Goal: Transaction & Acquisition: Purchase product/service

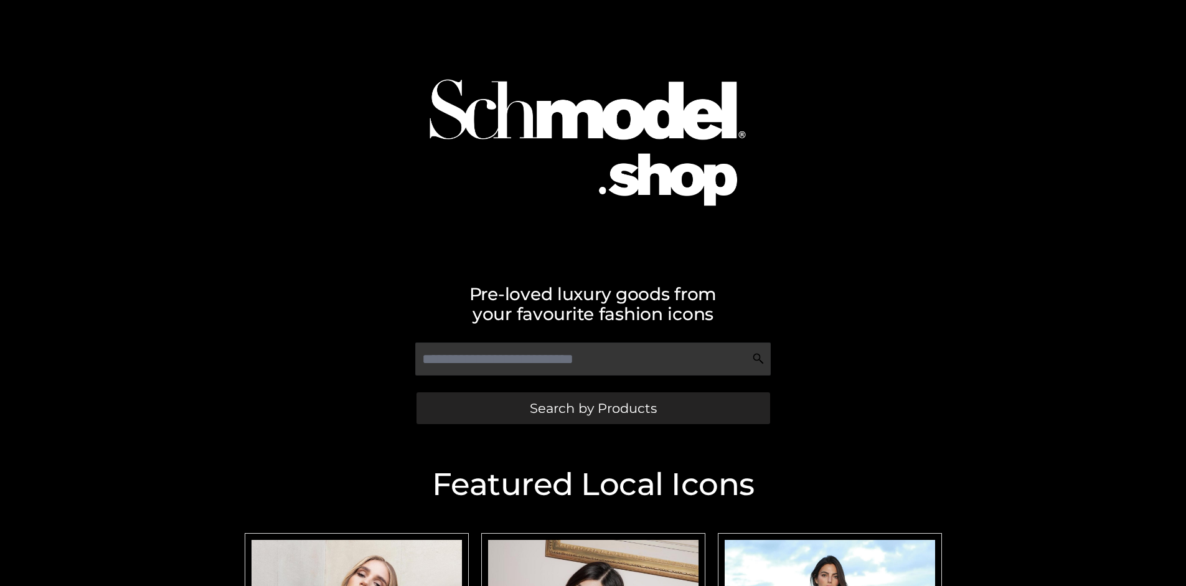
click at [592, 408] on span "Search by Products" at bounding box center [593, 407] width 127 height 13
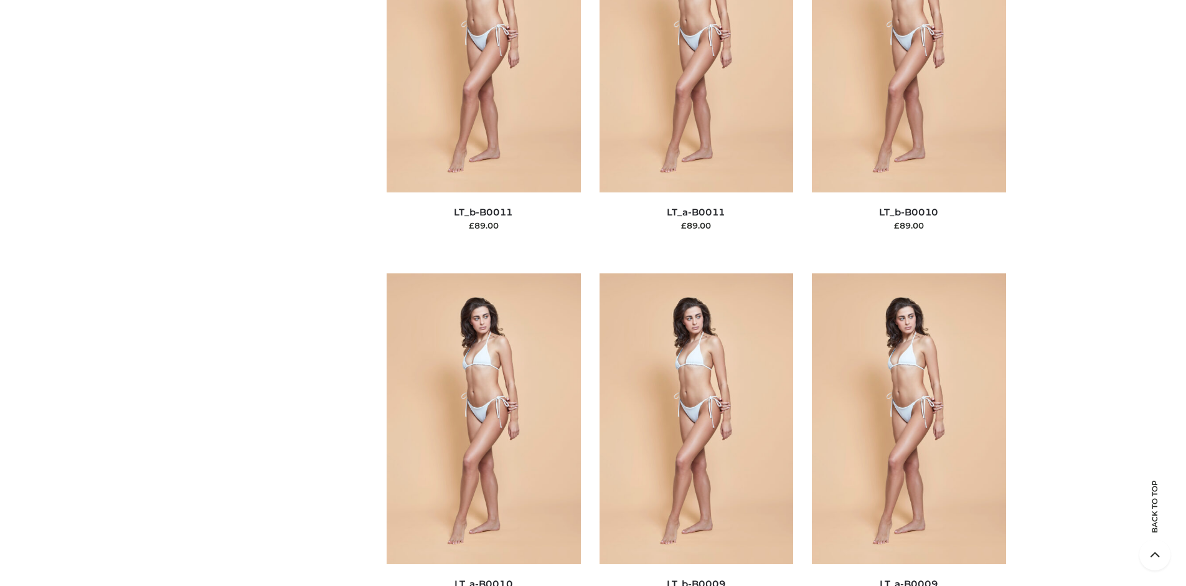
scroll to position [134, 0]
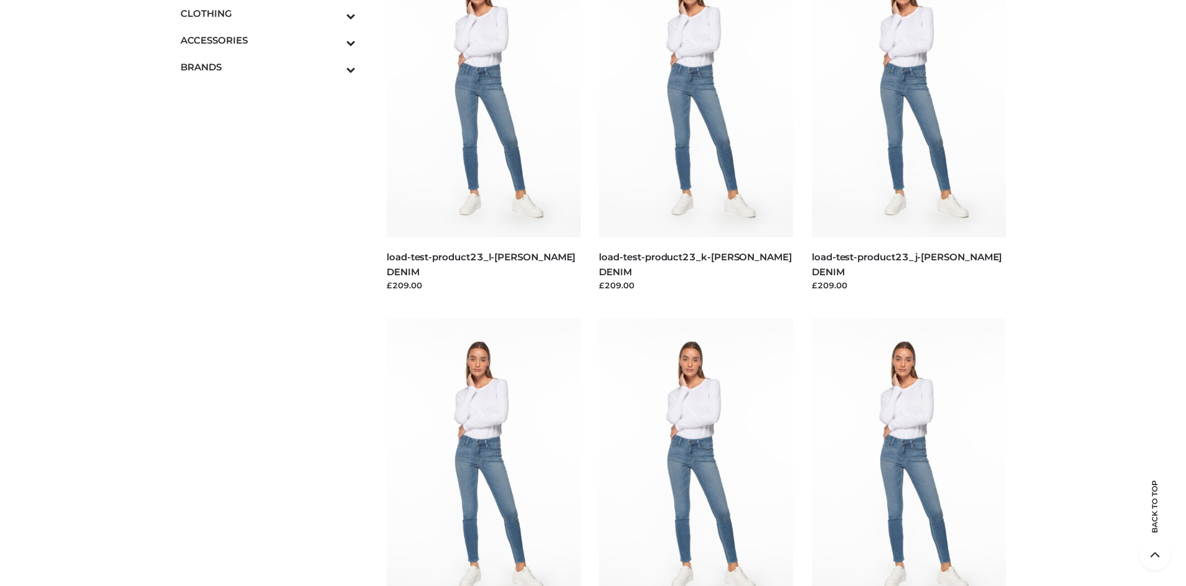
click at [334, 13] on icon "Toggle Submenu" at bounding box center [285, 16] width 139 height 14
click at [274, 67] on span "TOPS" at bounding box center [274, 67] width 163 height 14
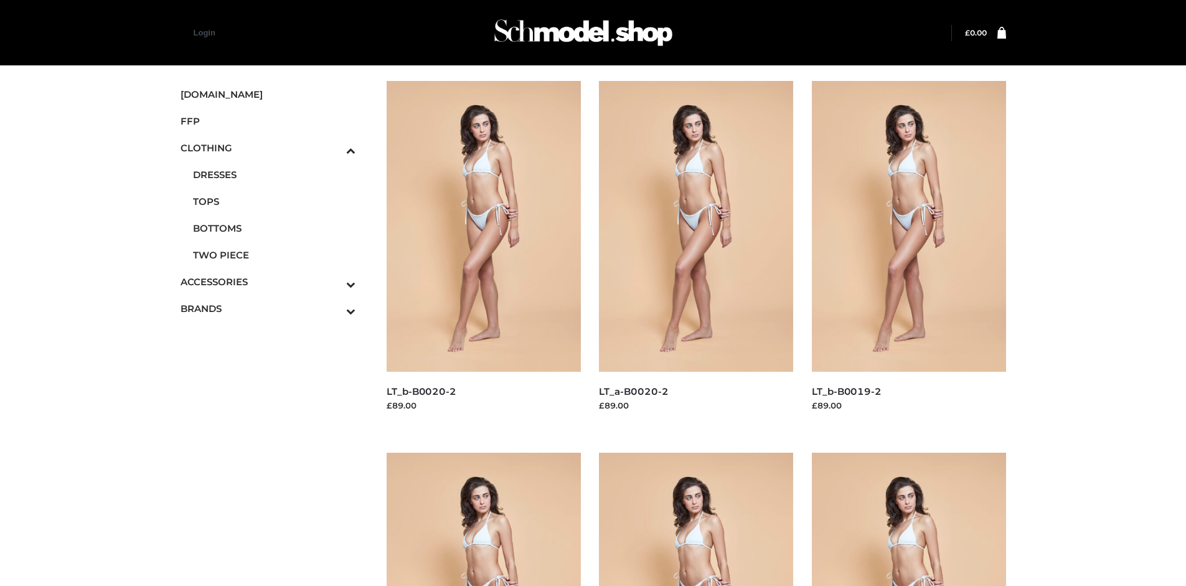
click at [483, 254] on img at bounding box center [483, 226] width 194 height 291
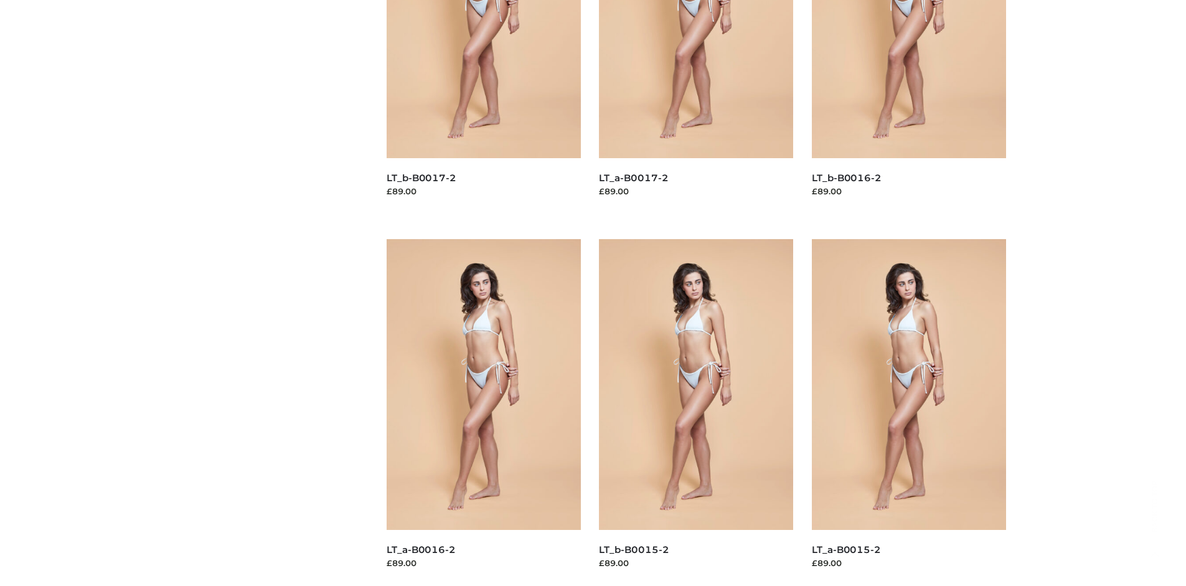
click at [483, 412] on img at bounding box center [483, 384] width 194 height 291
click at [908, 412] on img at bounding box center [909, 384] width 194 height 291
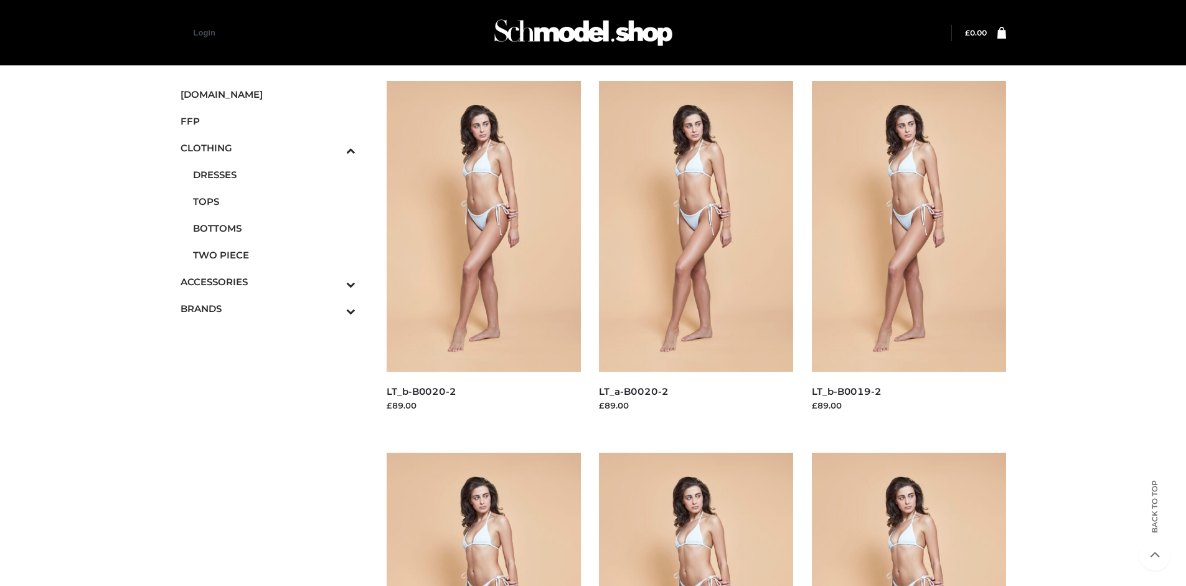
click at [334, 308] on icon "Toggle Submenu" at bounding box center [285, 311] width 139 height 14
click at [274, 255] on span "PARKERSMITH" at bounding box center [274, 255] width 163 height 14
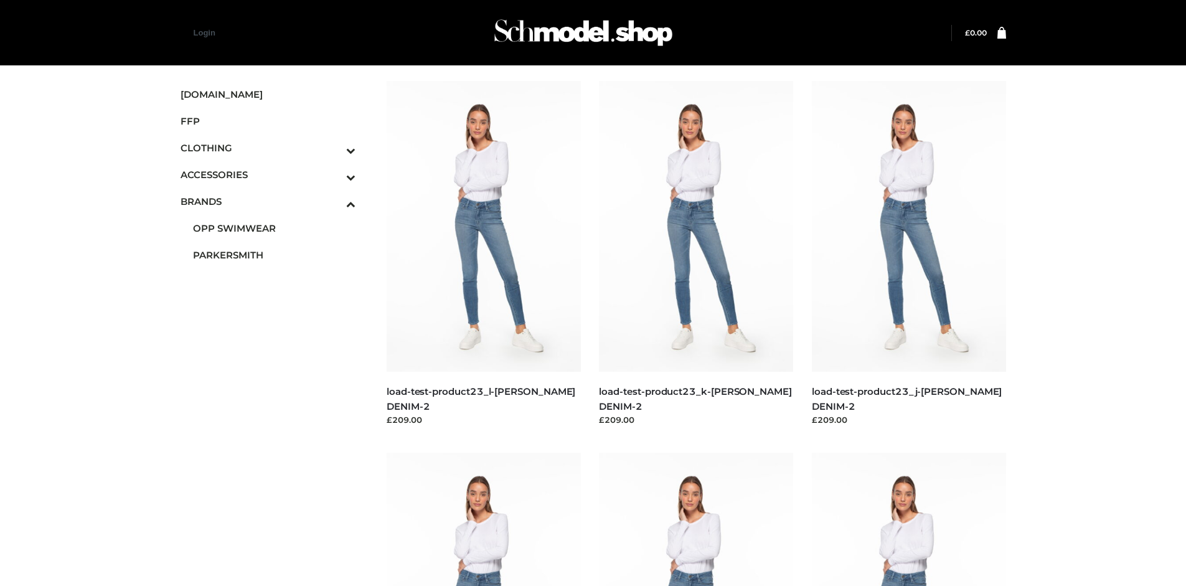
click at [483, 254] on img at bounding box center [483, 226] width 194 height 291
click at [696, 254] on img at bounding box center [696, 226] width 194 height 291
click at [908, 254] on img at bounding box center [909, 226] width 194 height 291
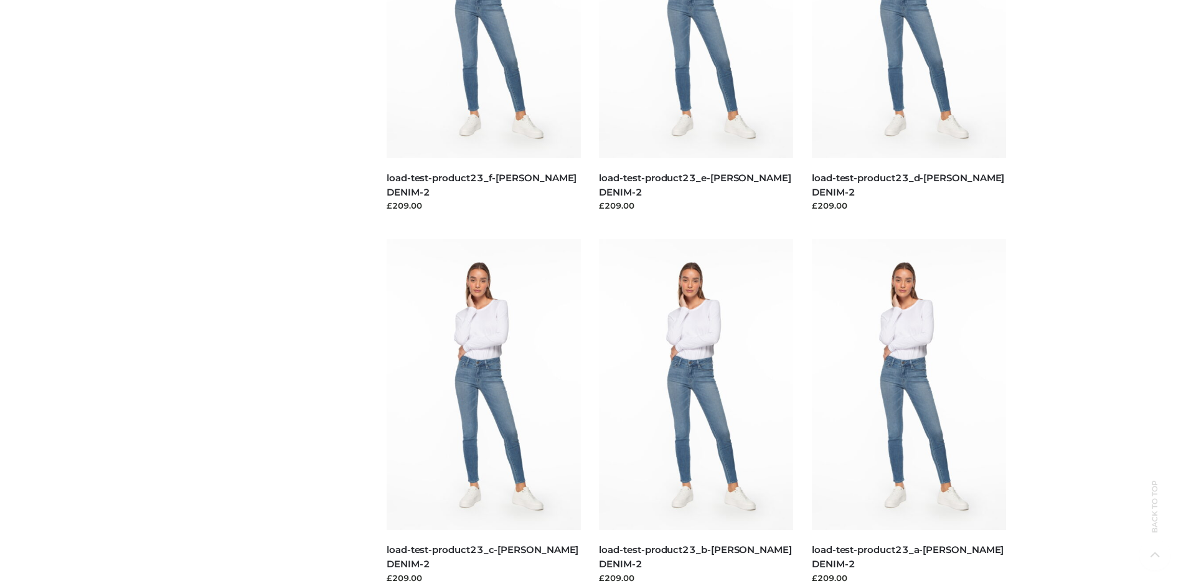
click at [483, 412] on img at bounding box center [483, 384] width 194 height 291
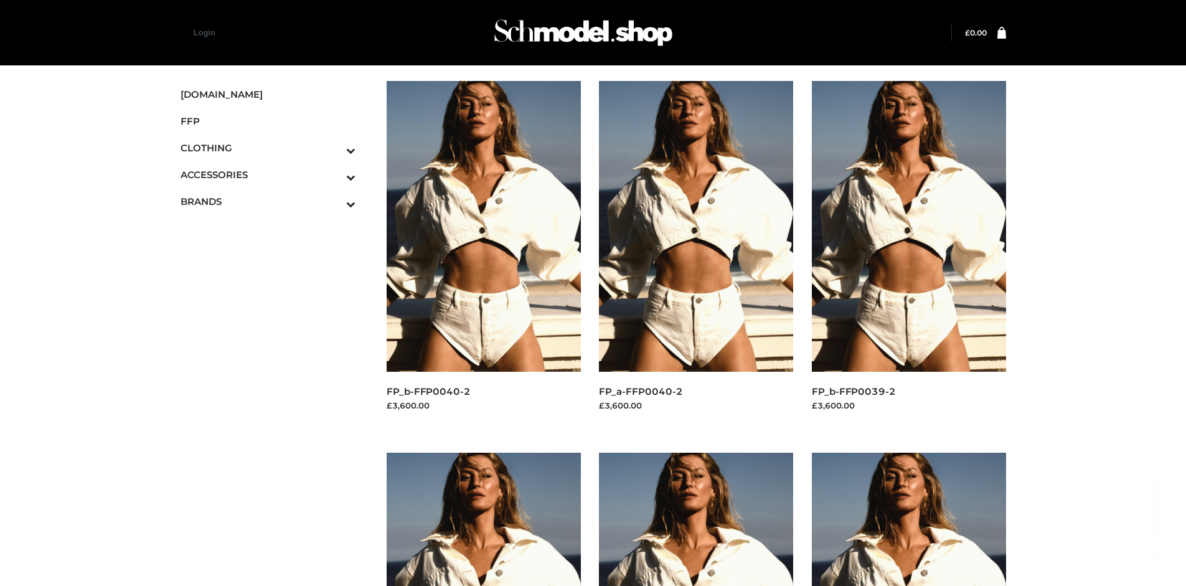
scroll to position [957, 0]
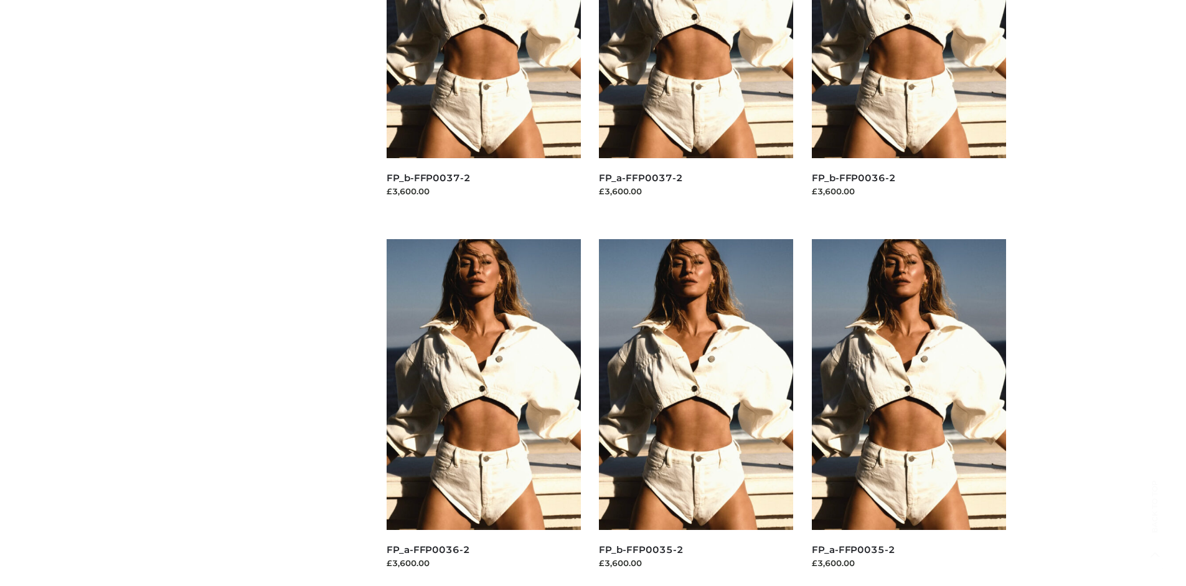
click at [908, 412] on img at bounding box center [909, 384] width 194 height 291
click at [696, 412] on img at bounding box center [696, 384] width 194 height 291
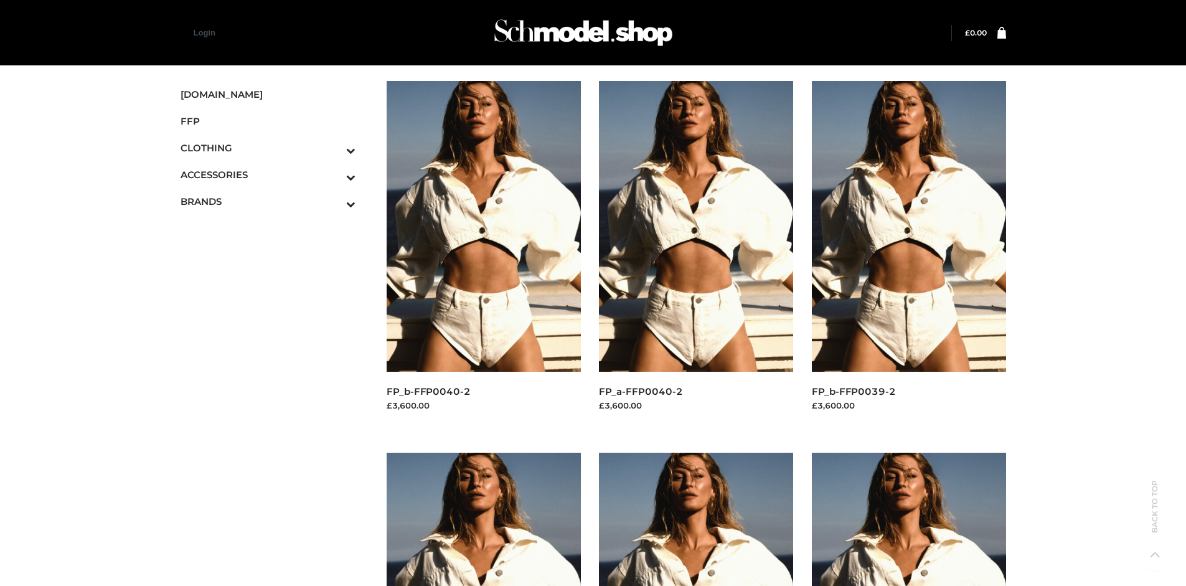
click at [908, 254] on img at bounding box center [909, 226] width 194 height 291
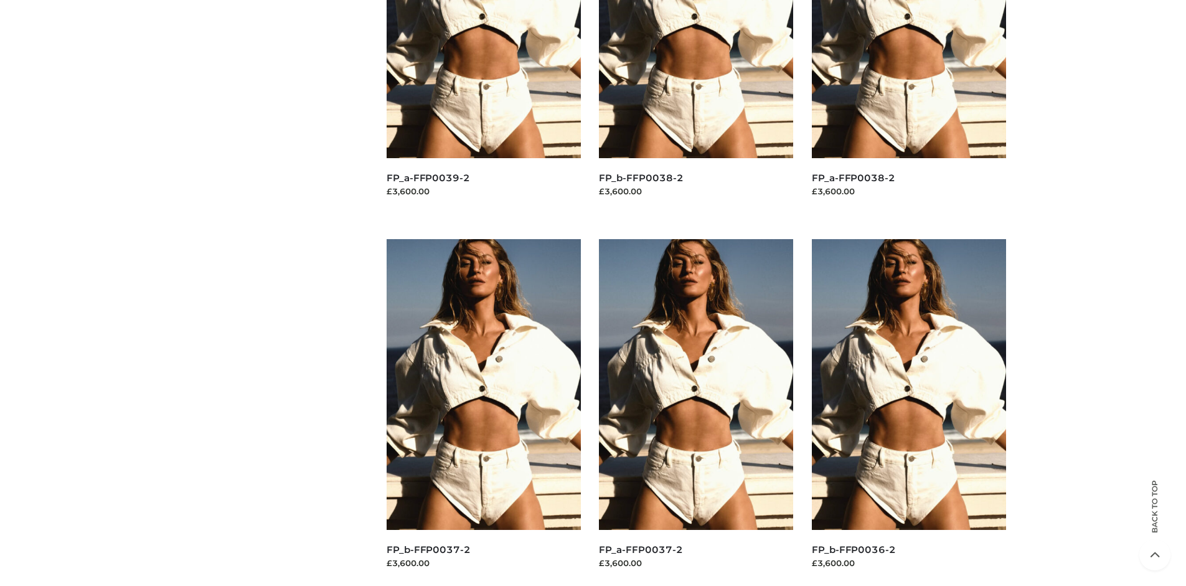
click at [696, 412] on img at bounding box center [696, 384] width 194 height 291
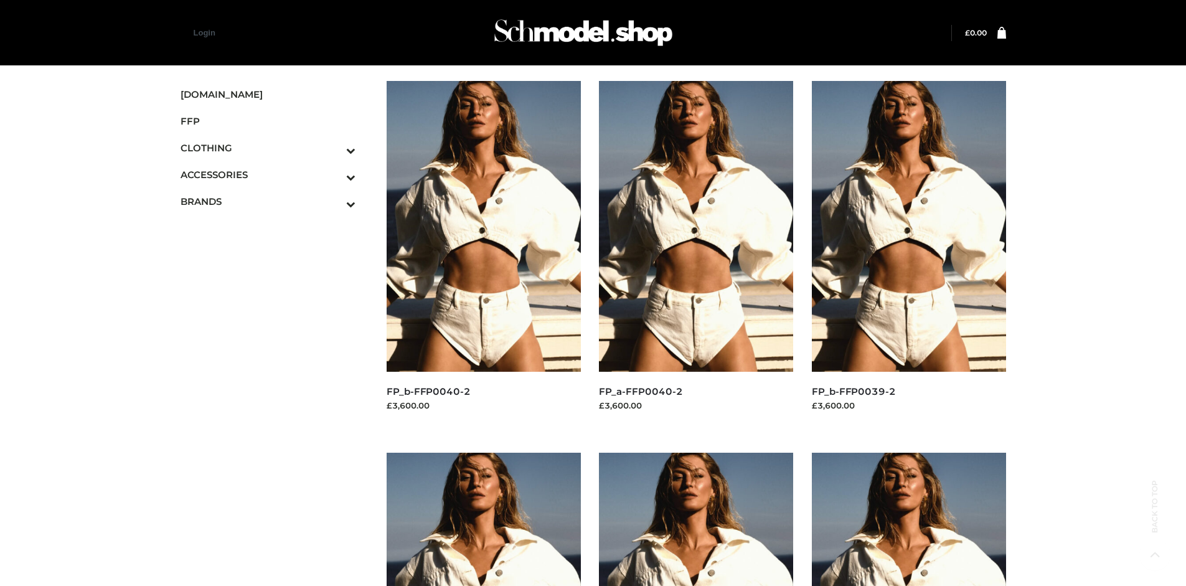
click at [334, 174] on icon "Toggle Submenu" at bounding box center [285, 177] width 139 height 14
click at [274, 228] on span "JEWELRY" at bounding box center [274, 228] width 163 height 14
click at [908, 254] on img at bounding box center [909, 226] width 194 height 291
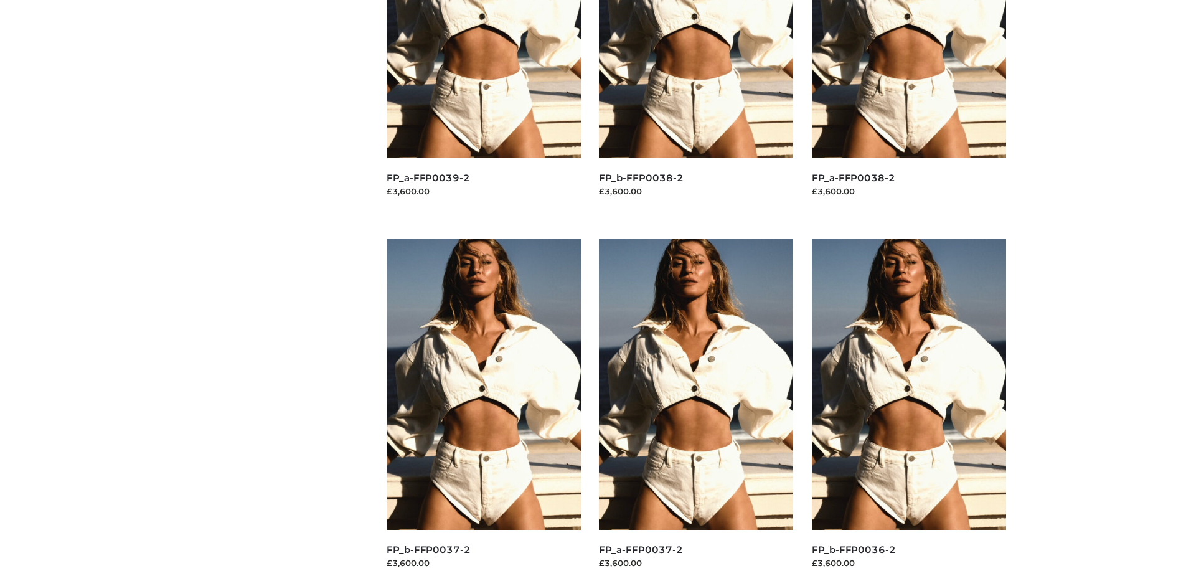
click at [908, 412] on img at bounding box center [909, 384] width 194 height 291
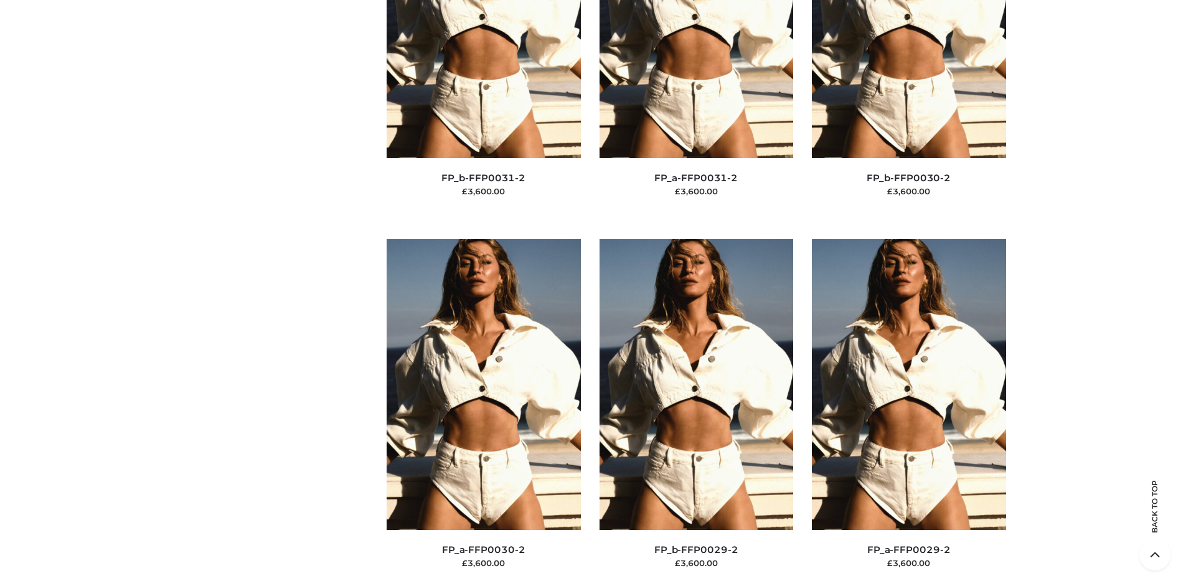
click at [908, 412] on img at bounding box center [909, 384] width 194 height 291
click at [696, 412] on img at bounding box center [696, 384] width 194 height 291
